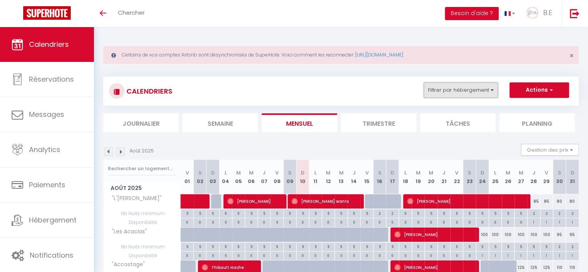
click at [472, 91] on button "Filtrer par hébergement" at bounding box center [461, 89] width 74 height 15
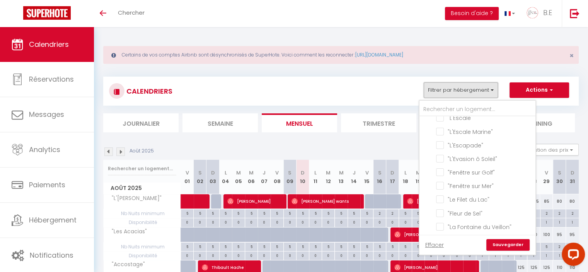
scroll to position [372, 0]
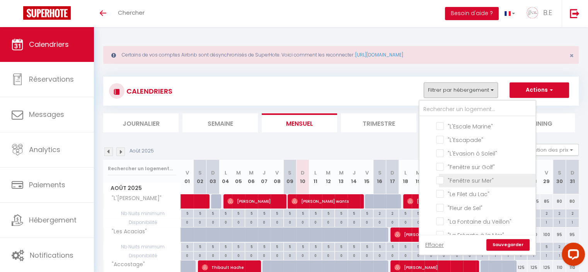
click at [474, 176] on input ""Fenêtre sur Mer"" at bounding box center [484, 180] width 97 height 8
checkbox input "true"
checkbox input "false"
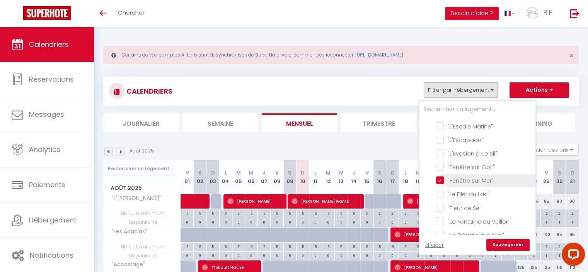
checkbox input "false"
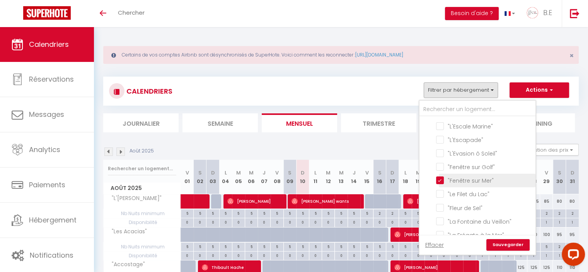
checkbox input "false"
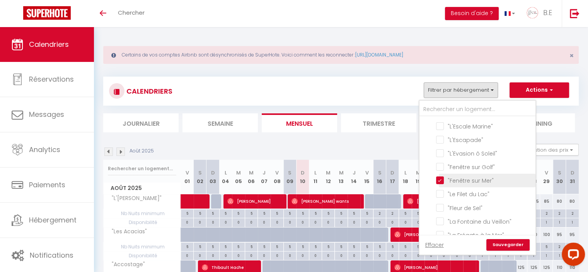
checkbox input "false"
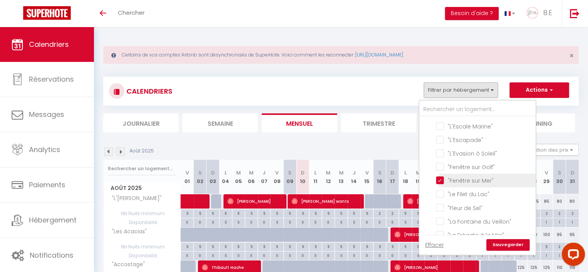
checkbox input "false"
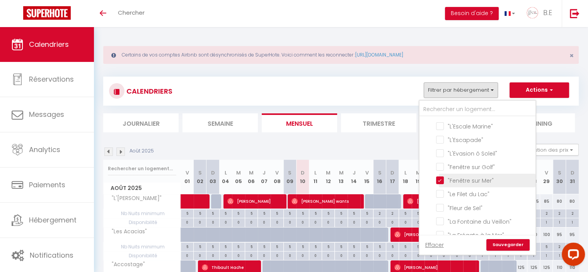
checkbox input "false"
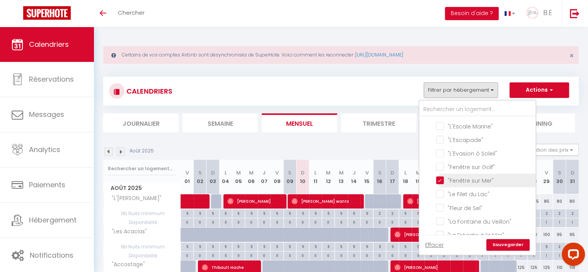
checkbox input "false"
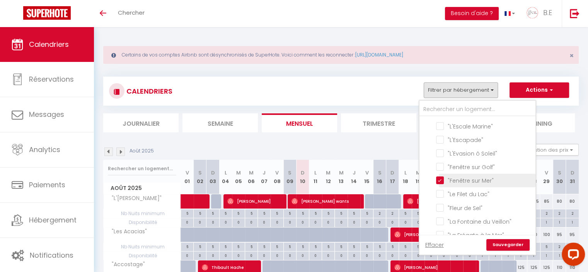
checkbox input "false"
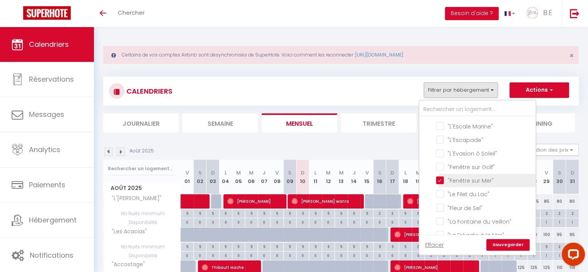
checkbox input "false"
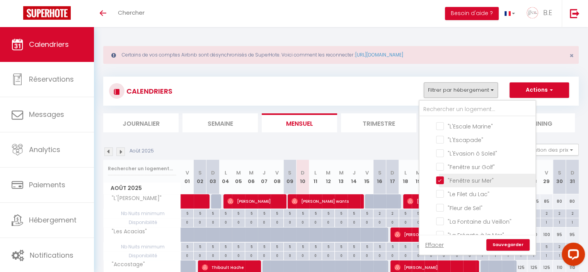
checkbox input "false"
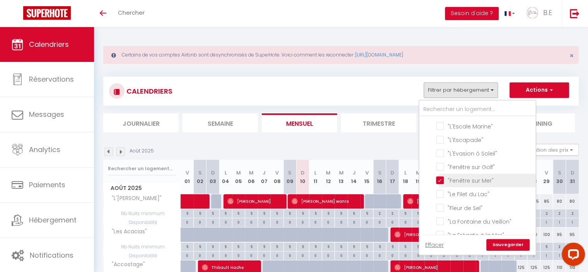
checkbox input "false"
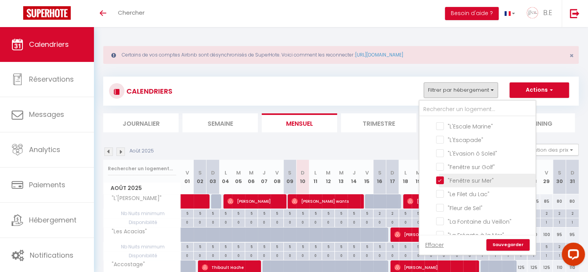
checkbox input "false"
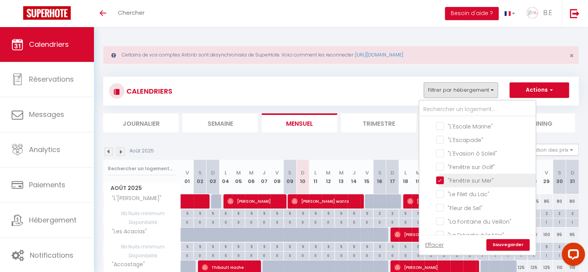
checkbox input "false"
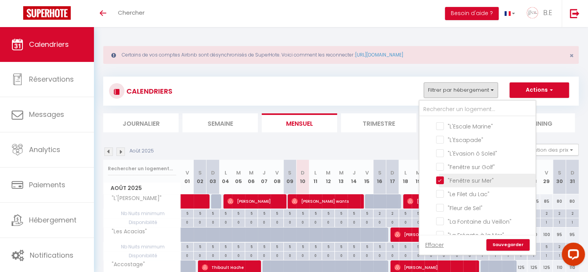
checkbox input "false"
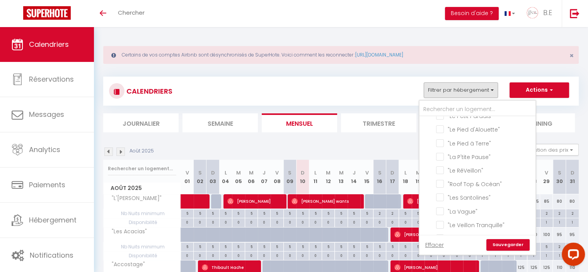
scroll to position [745, 0]
click at [470, 219] on input ""Roof Top & Océan"" at bounding box center [484, 223] width 97 height 8
checkbox input "true"
checkbox input "false"
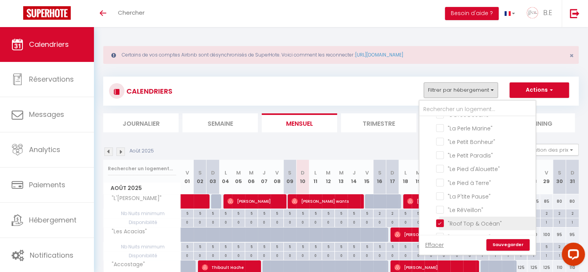
checkbox input "false"
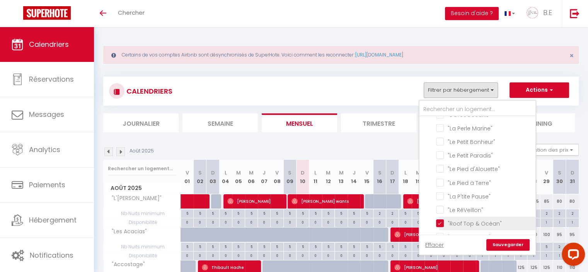
checkbox input "false"
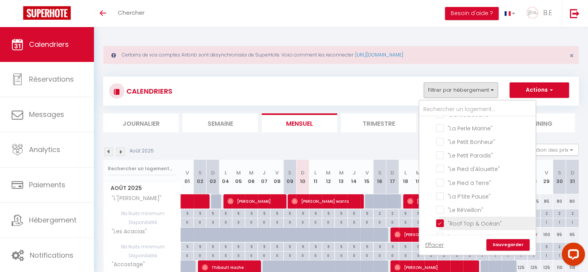
checkbox input "false"
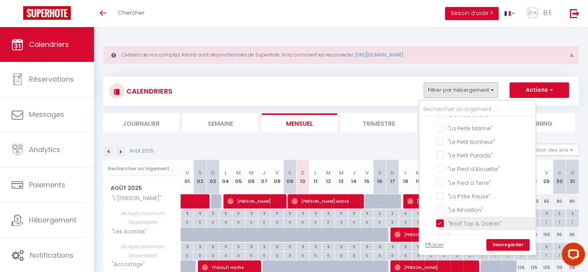
checkbox input "false"
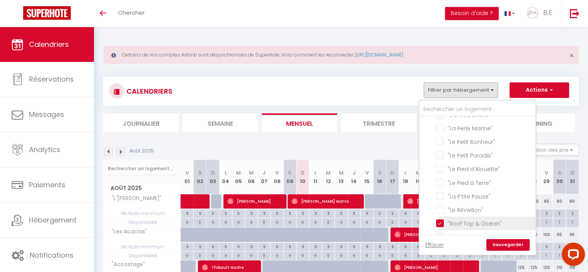
checkbox input "false"
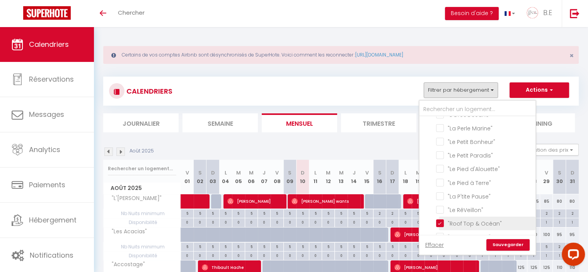
checkbox input "false"
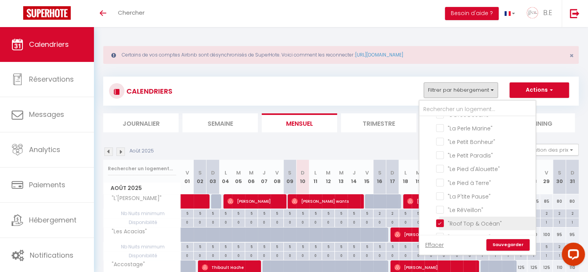
checkbox input "false"
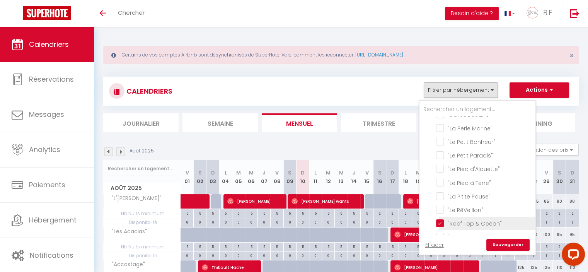
checkbox input "false"
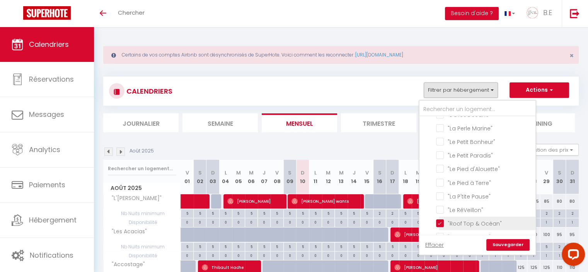
checkbox input "false"
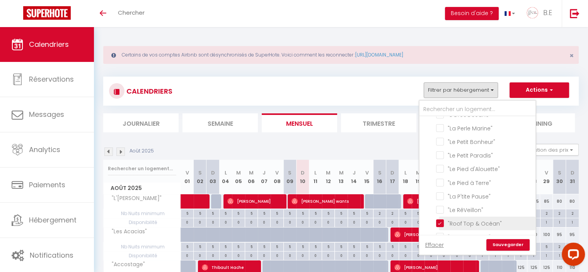
checkbox input "false"
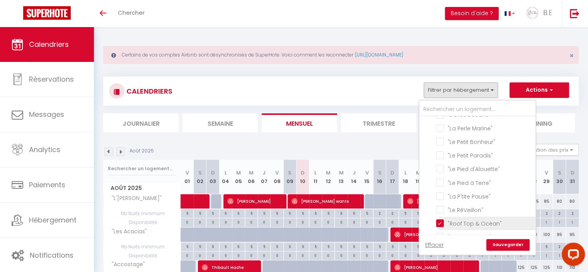
checkbox input "false"
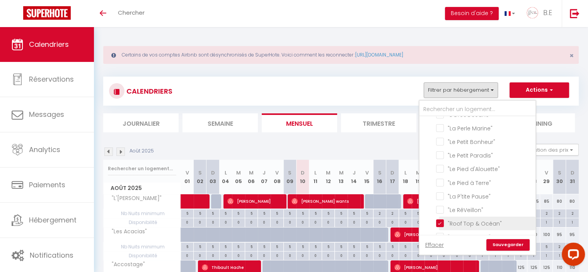
checkbox input "false"
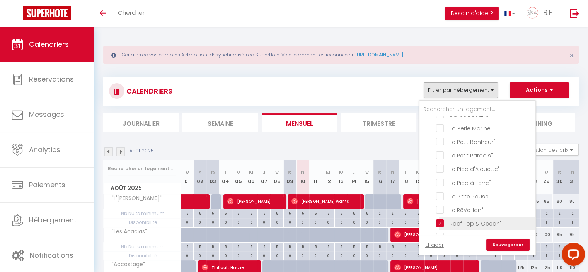
checkbox input "false"
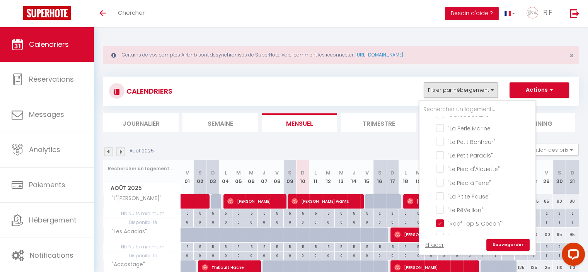
click at [504, 242] on link "Sauvegarder" at bounding box center [507, 245] width 43 height 12
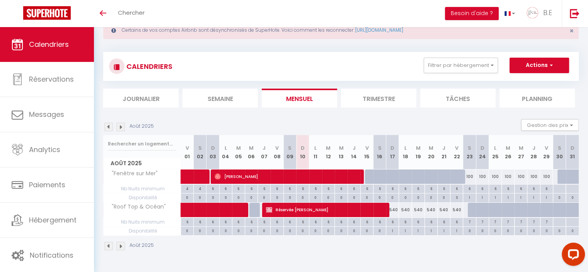
scroll to position [27, 0]
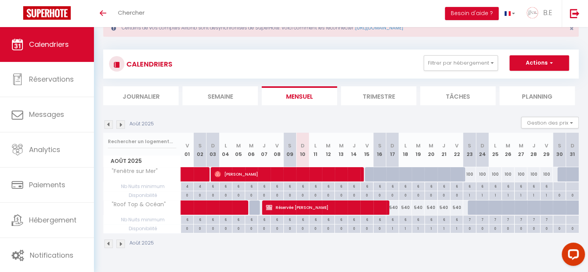
click at [393, 204] on div "540" at bounding box center [392, 207] width 13 height 14
type input "540"
type input "Dim 17 Août 2025"
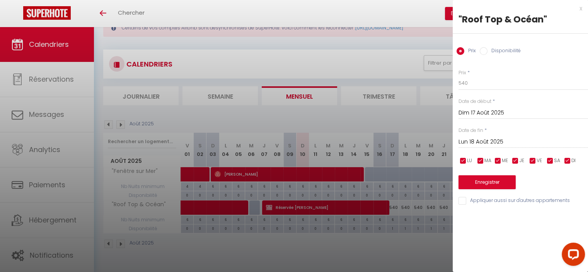
click at [490, 139] on input "Lun 18 Août 2025" at bounding box center [524, 142] width 130 height 10
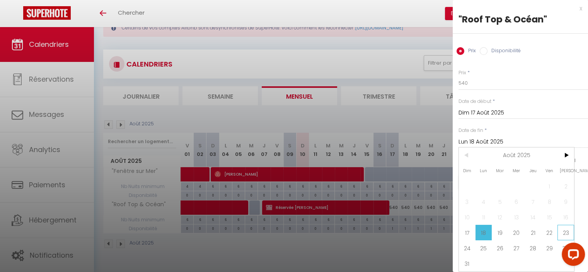
click at [566, 231] on span "23" at bounding box center [566, 232] width 17 height 15
type input "Sam 23 Août 2025"
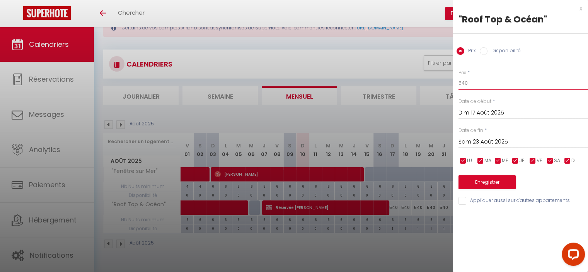
drag, startPoint x: 472, startPoint y: 84, endPoint x: 451, endPoint y: 85, distance: 20.5
click at [451, 85] on body "Questions et aide sur la MIGRATION - [GEOGRAPHIC_DATA] ouverte de 13 à 14h puis…" at bounding box center [294, 136] width 588 height 272
type input "500"
click at [486, 184] on button "Enregistrer" at bounding box center [487, 182] width 57 height 14
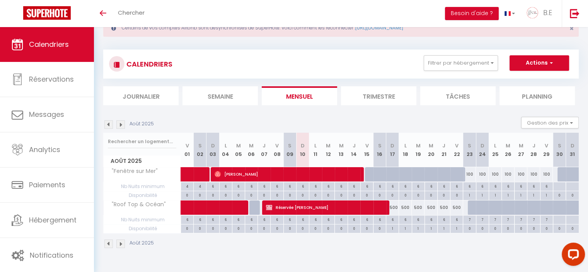
click at [121, 124] on img at bounding box center [120, 124] width 9 height 9
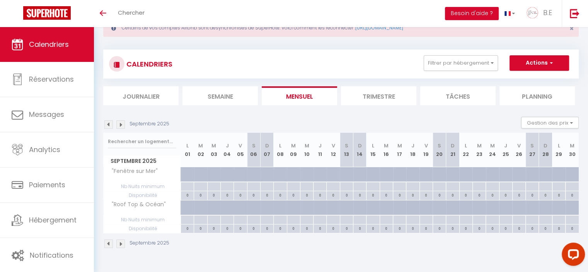
click at [108, 123] on img at bounding box center [108, 124] width 9 height 9
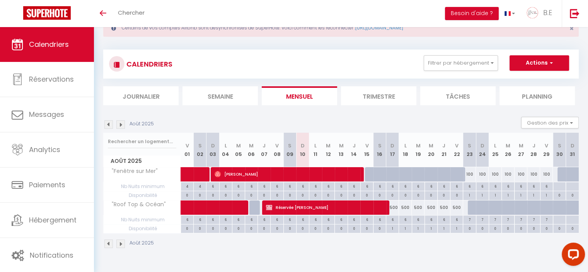
click at [470, 173] on div "100" at bounding box center [469, 174] width 13 height 14
type input "100"
type input "Sam 23 Août 2025"
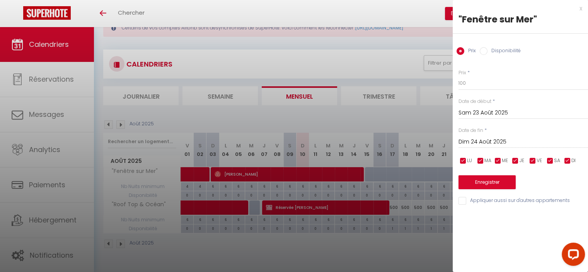
click at [495, 141] on input "Dim 24 Août 2025" at bounding box center [524, 142] width 130 height 10
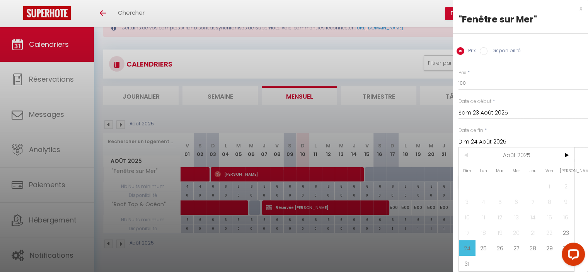
scroll to position [0, 5]
click at [555, 248] on span "30" at bounding box center [561, 247] width 17 height 15
type input "[DATE]"
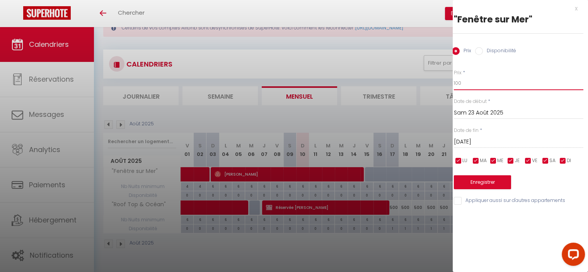
scroll to position [0, 0]
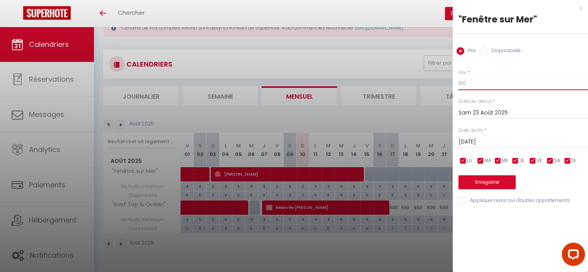
drag, startPoint x: 464, startPoint y: 83, endPoint x: 450, endPoint y: 84, distance: 14.7
click at [450, 84] on body "Questions et aide sur la MIGRATION - [GEOGRAPHIC_DATA] ouverte de 13 à 14h puis…" at bounding box center [294, 136] width 588 height 272
type input "90"
click at [486, 184] on button "Enregistrer" at bounding box center [487, 182] width 57 height 14
